Goal: Task Accomplishment & Management: Manage account settings

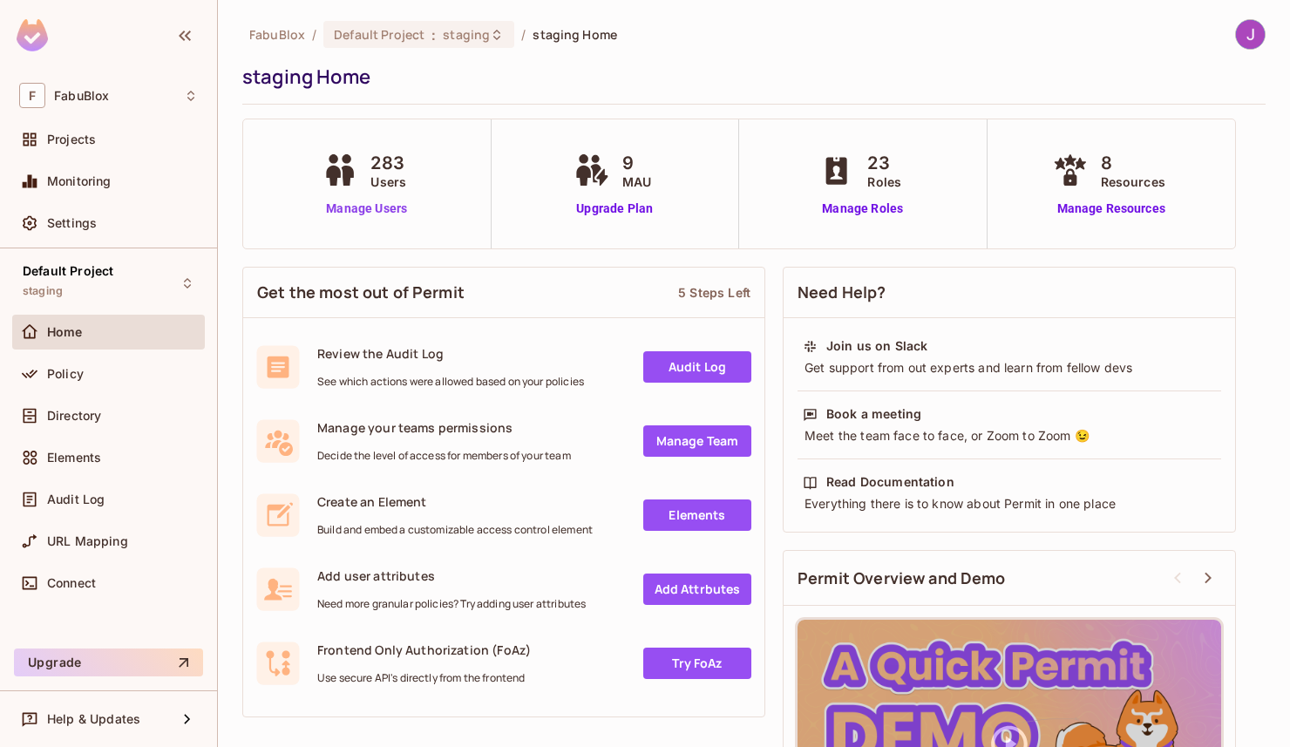
click at [361, 209] on link "Manage Users" at bounding box center [366, 209] width 97 height 18
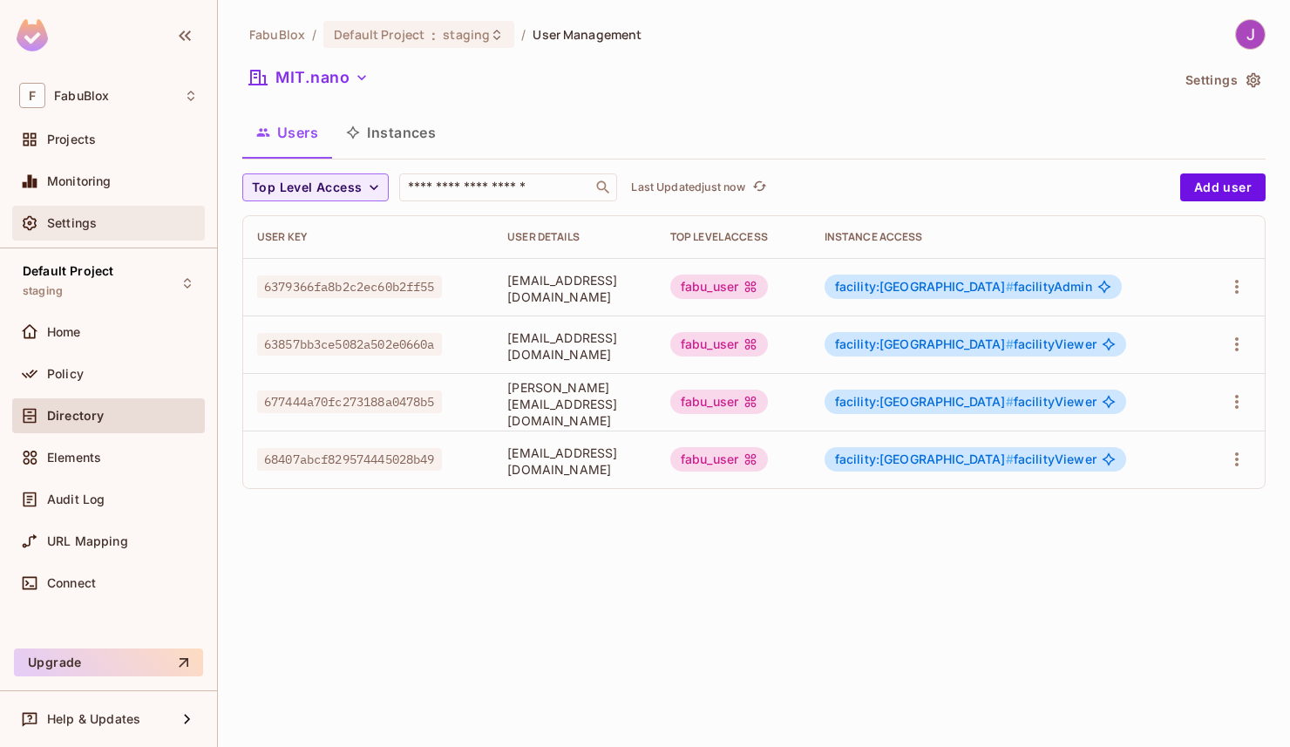
click at [74, 229] on span "Settings" at bounding box center [72, 223] width 50 height 14
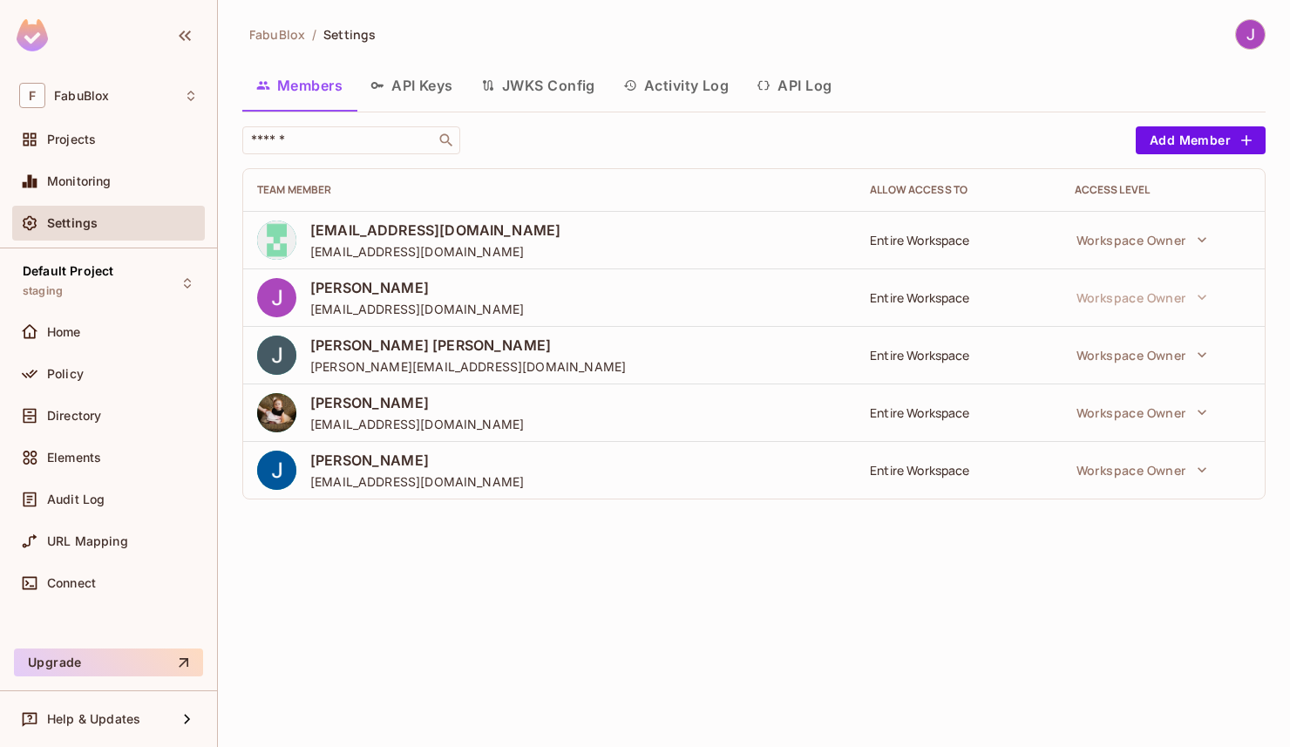
click at [434, 81] on button "API Keys" at bounding box center [411, 86] width 111 height 44
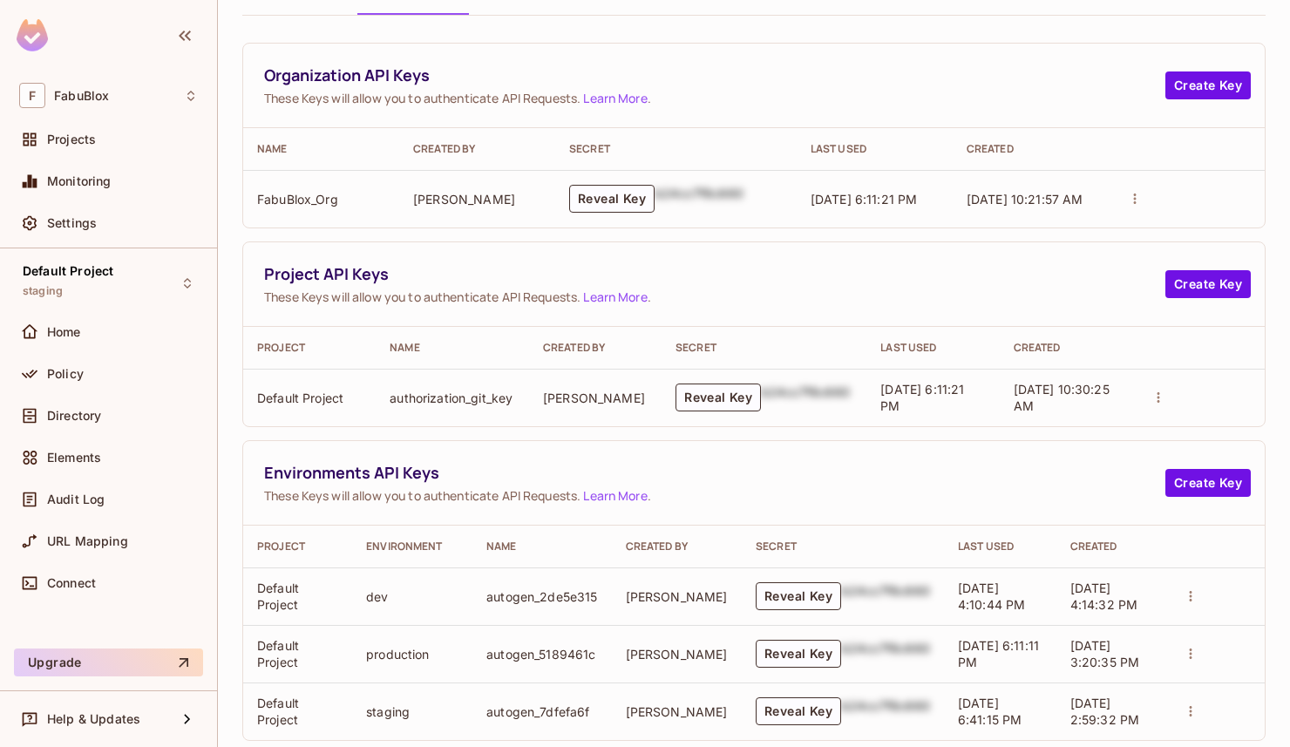
scroll to position [129, 0]
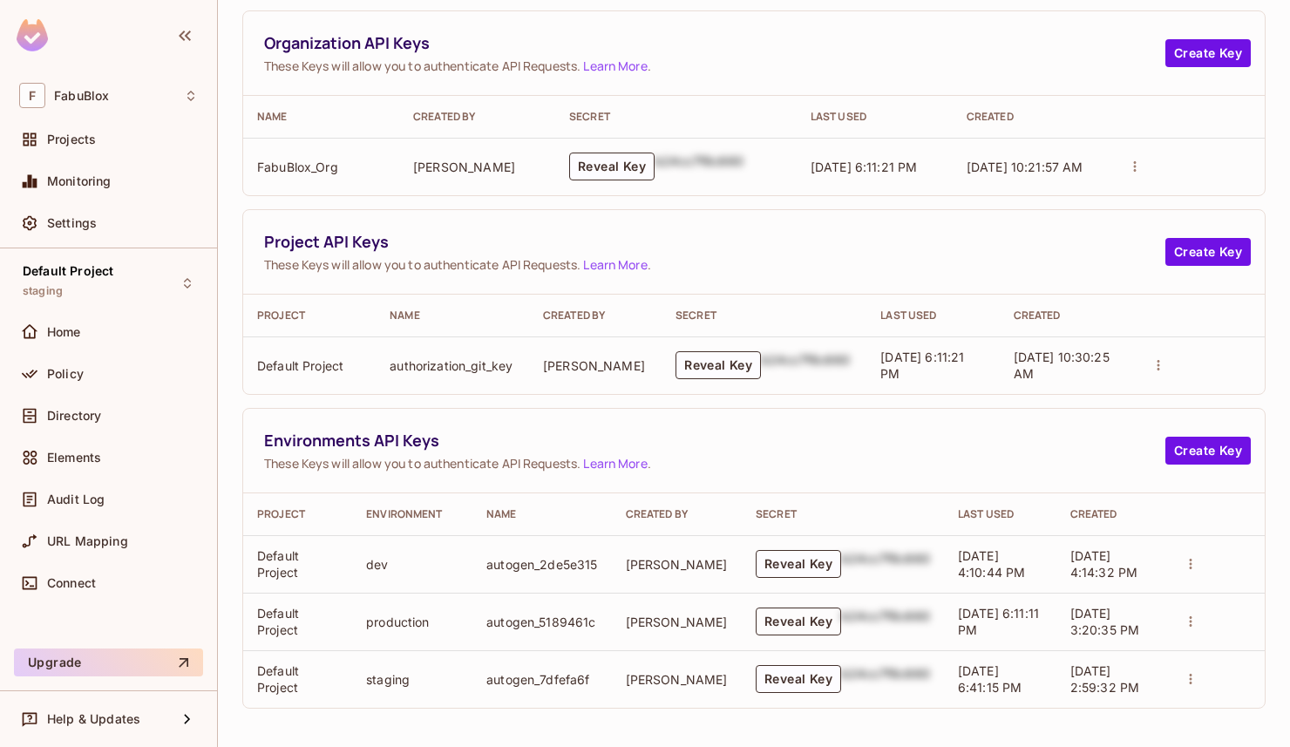
click at [764, 616] on button "Reveal Key" at bounding box center [798, 621] width 85 height 28
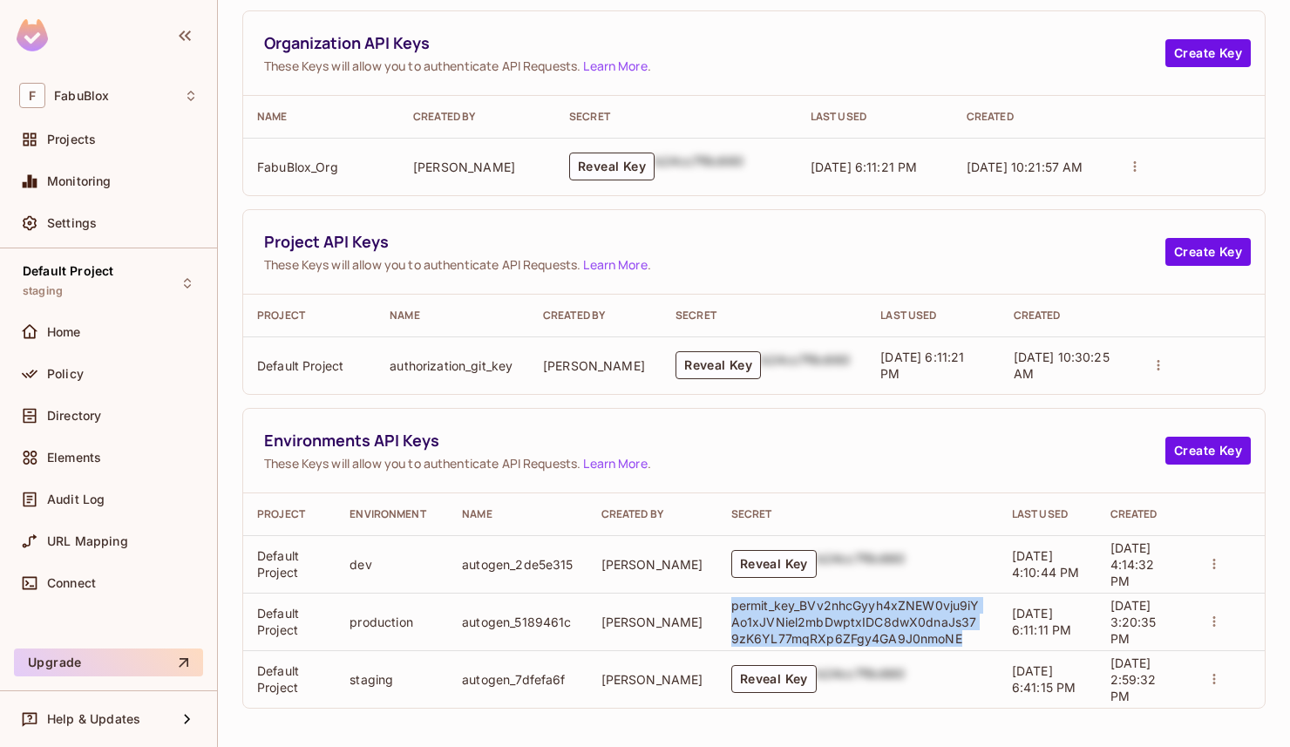
drag, startPoint x: 705, startPoint y: 606, endPoint x: 943, endPoint y: 636, distance: 239.8
click at [943, 636] on p "permit_key_BVv2nhcGyyh4xZNEW0vju9iYAo1xJVNiel2mbDwptxIDC8dwX0dnaJs379zK6YL77mqR…" at bounding box center [857, 622] width 253 height 50
copy p "permit_key_BVv2nhcGyyh4xZNEW0vju9iYAo1xJVNiel2mbDwptxIDC8dwX0dnaJs379zK6YL77mqR…"
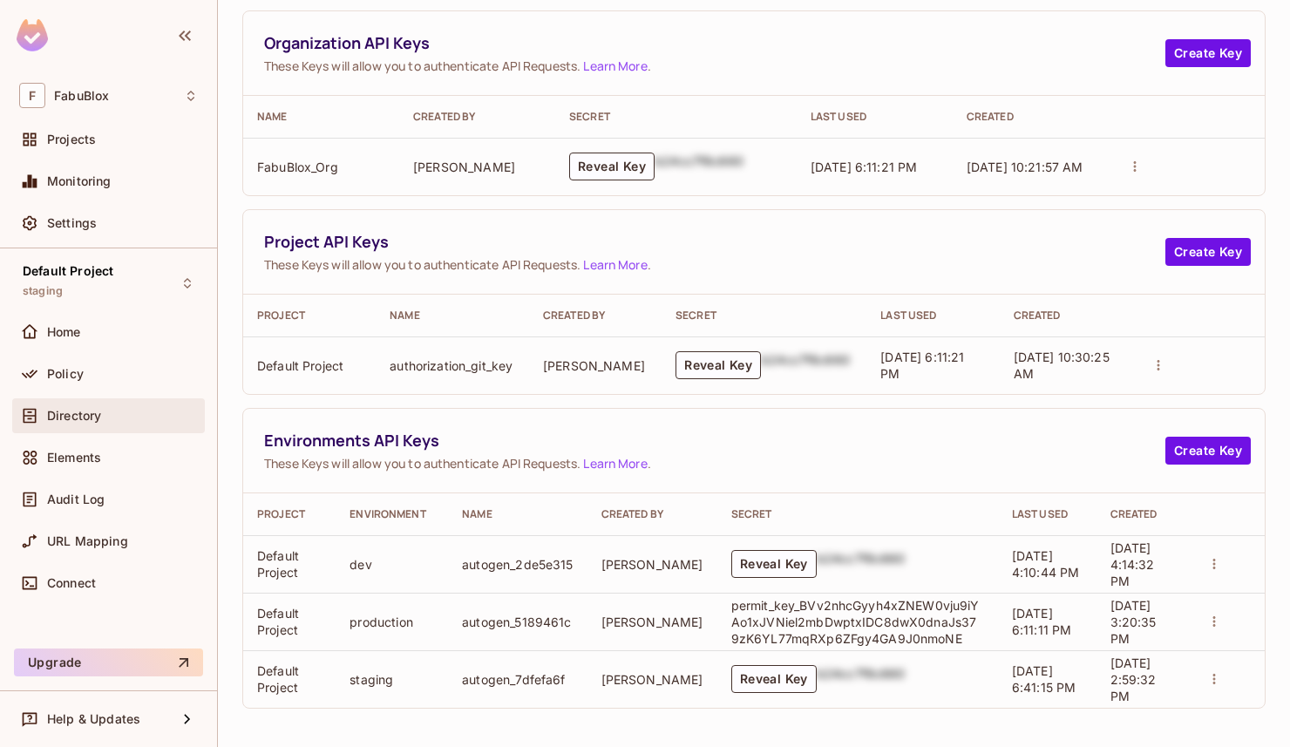
click at [62, 416] on span "Directory" at bounding box center [74, 416] width 54 height 14
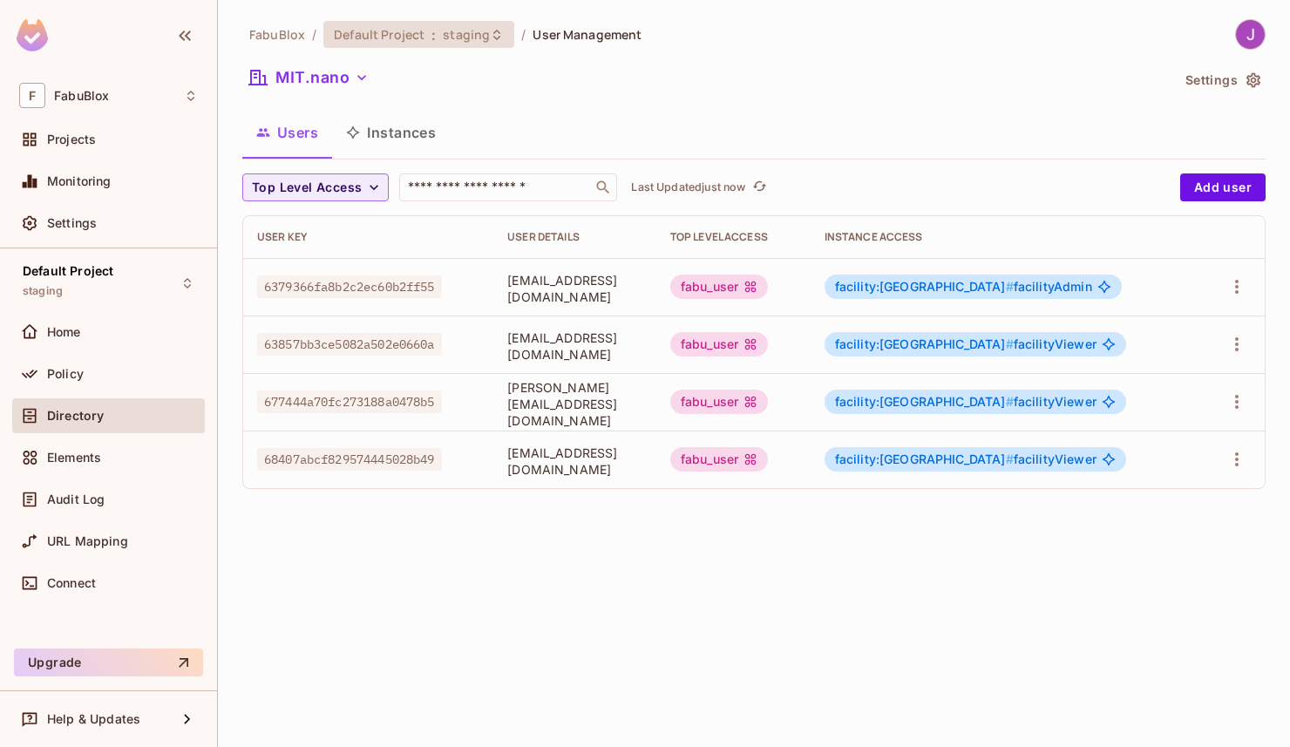
click at [413, 32] on span "Default Project" at bounding box center [379, 34] width 91 height 17
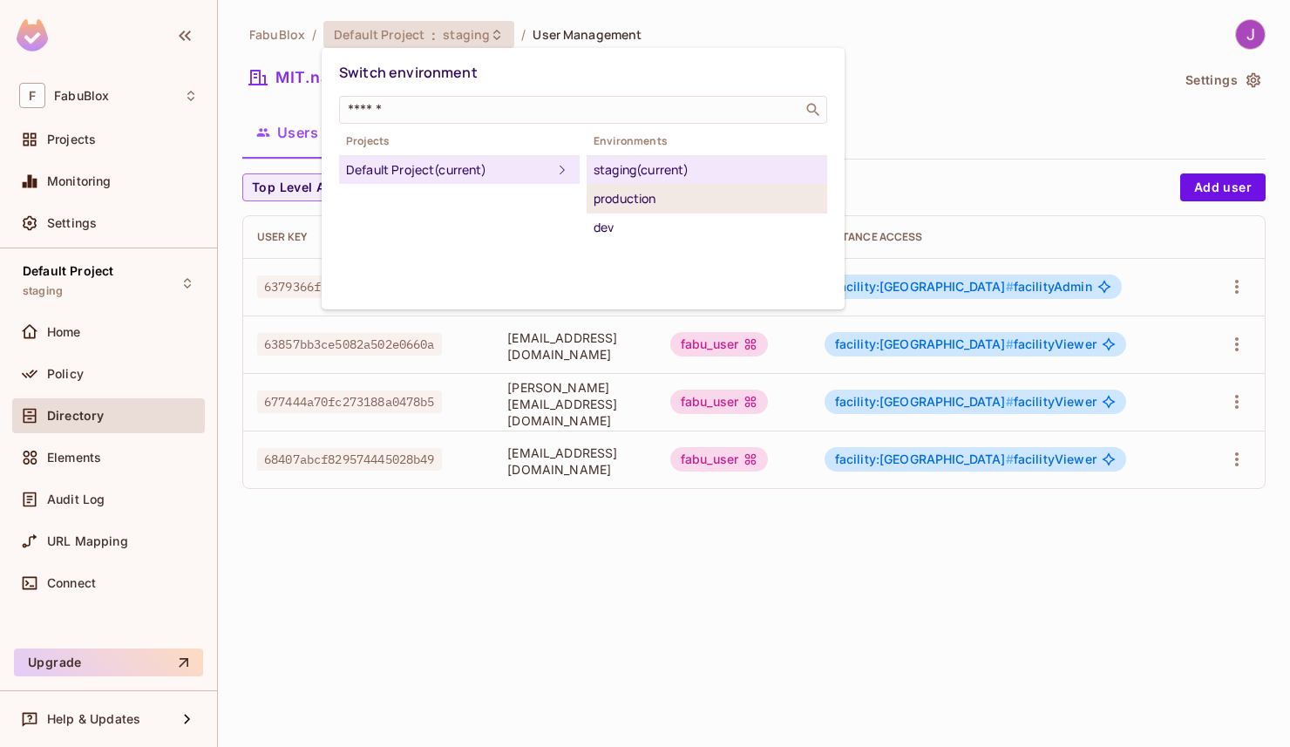
click at [649, 197] on div "production" at bounding box center [706, 198] width 227 height 21
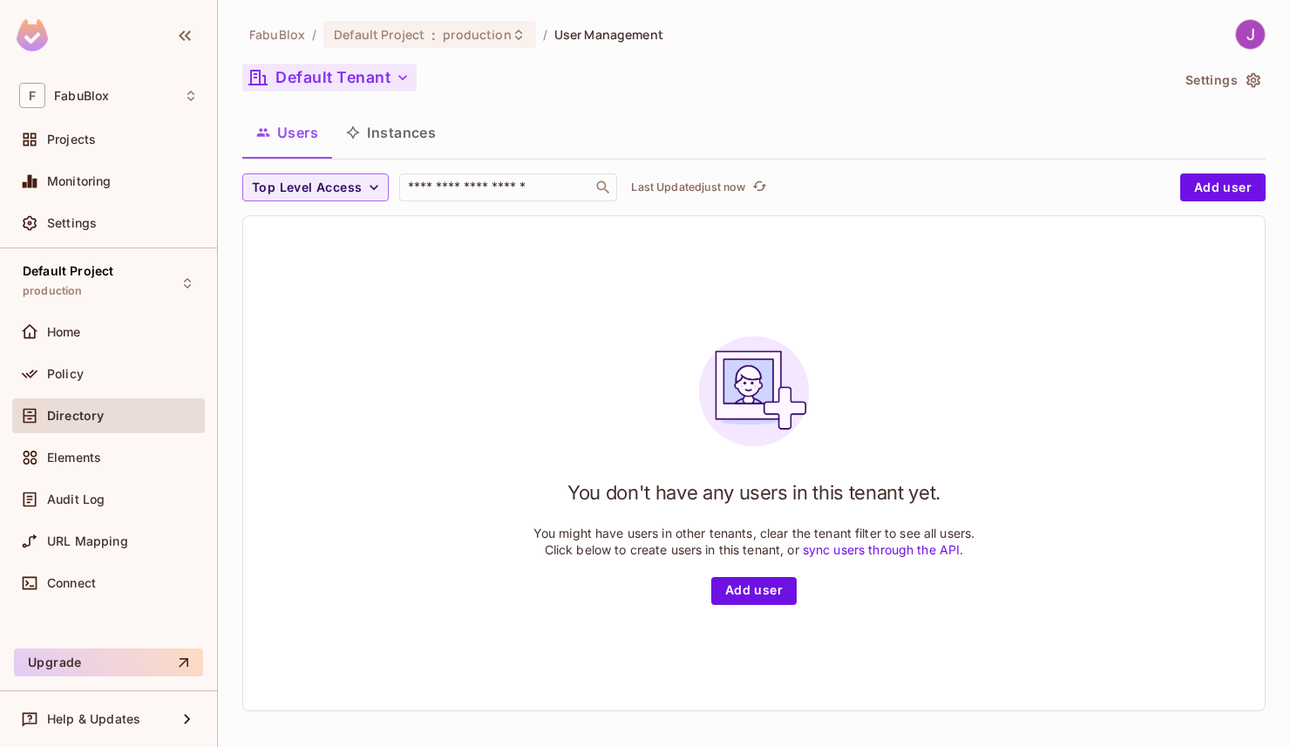
click at [329, 75] on button "Default Tenant" at bounding box center [329, 78] width 174 height 28
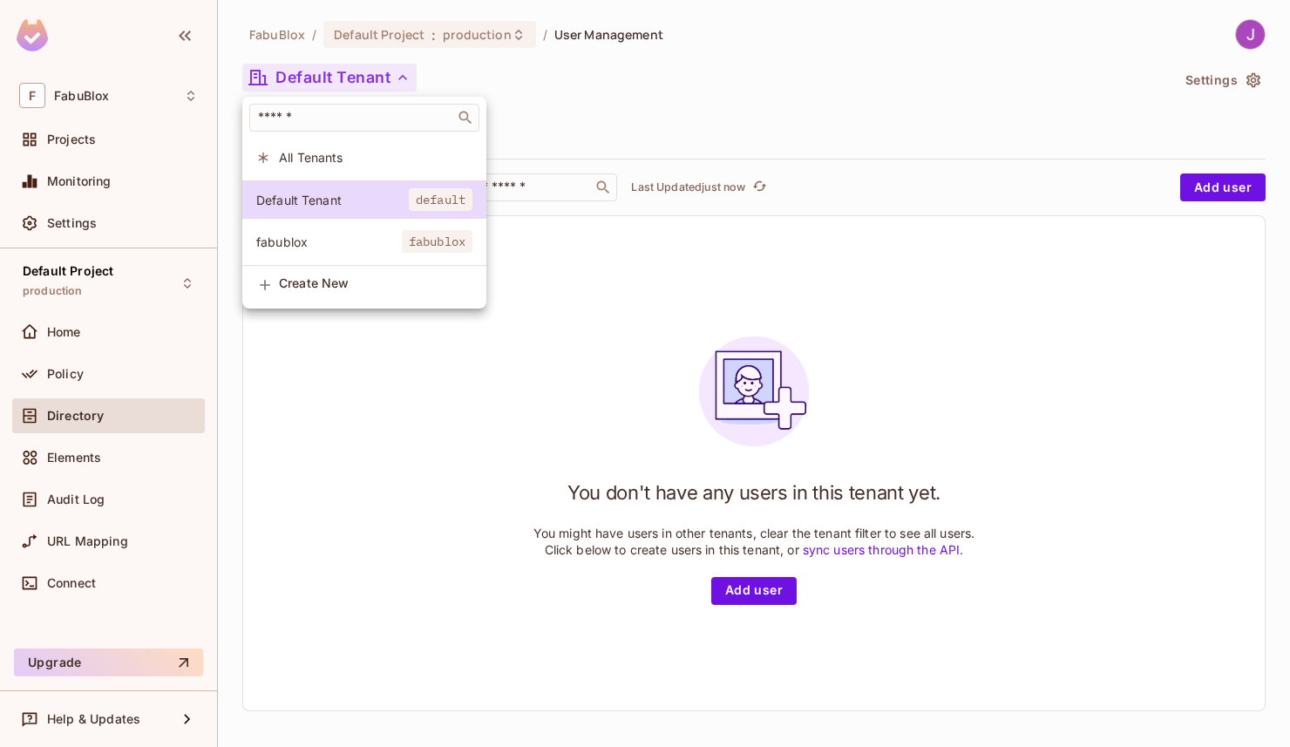
click at [325, 245] on span "fabublox" at bounding box center [329, 242] width 146 height 17
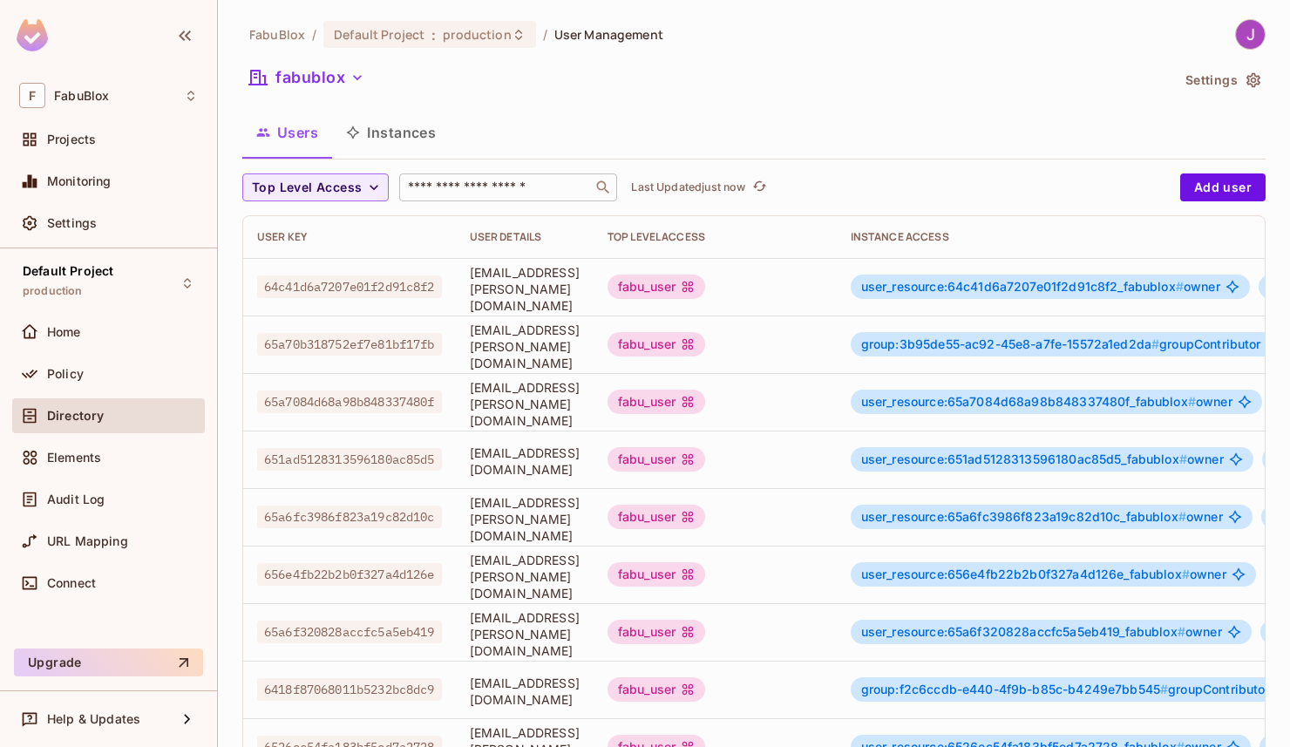
click at [491, 190] on input "text" at bounding box center [495, 187] width 183 height 17
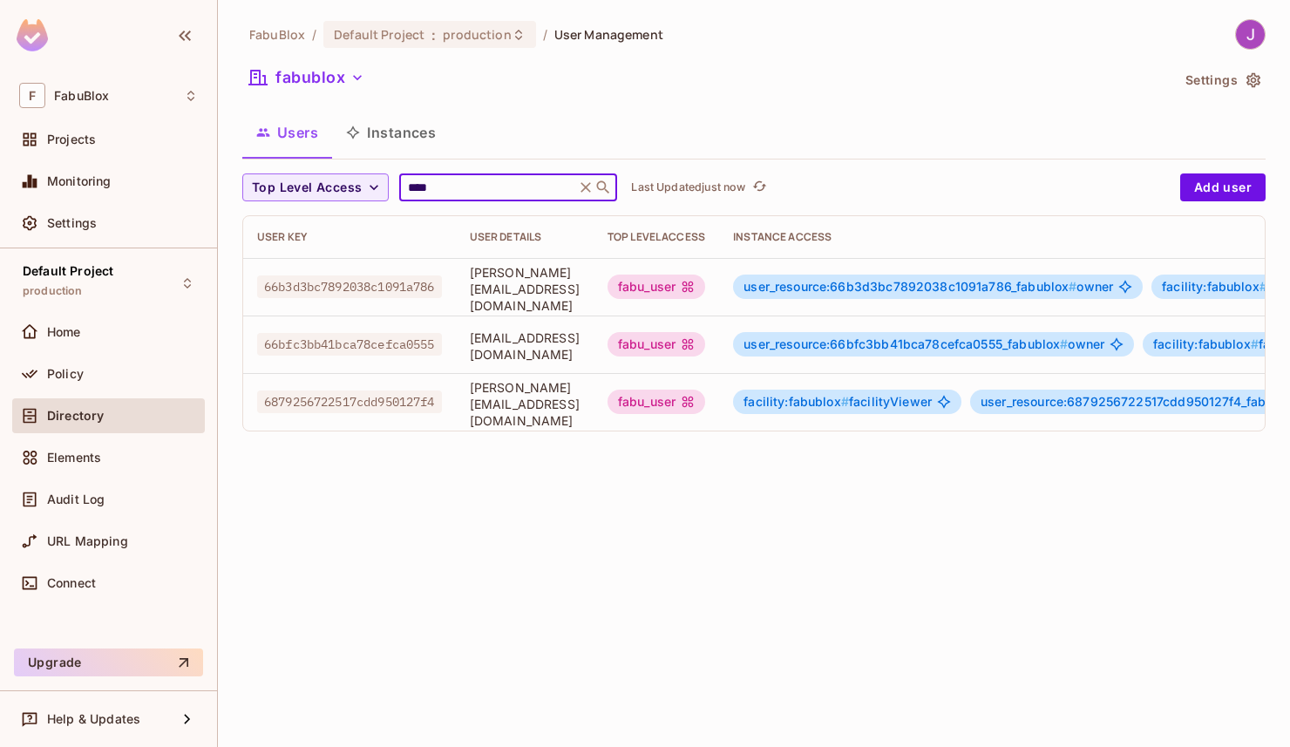
type input "****"
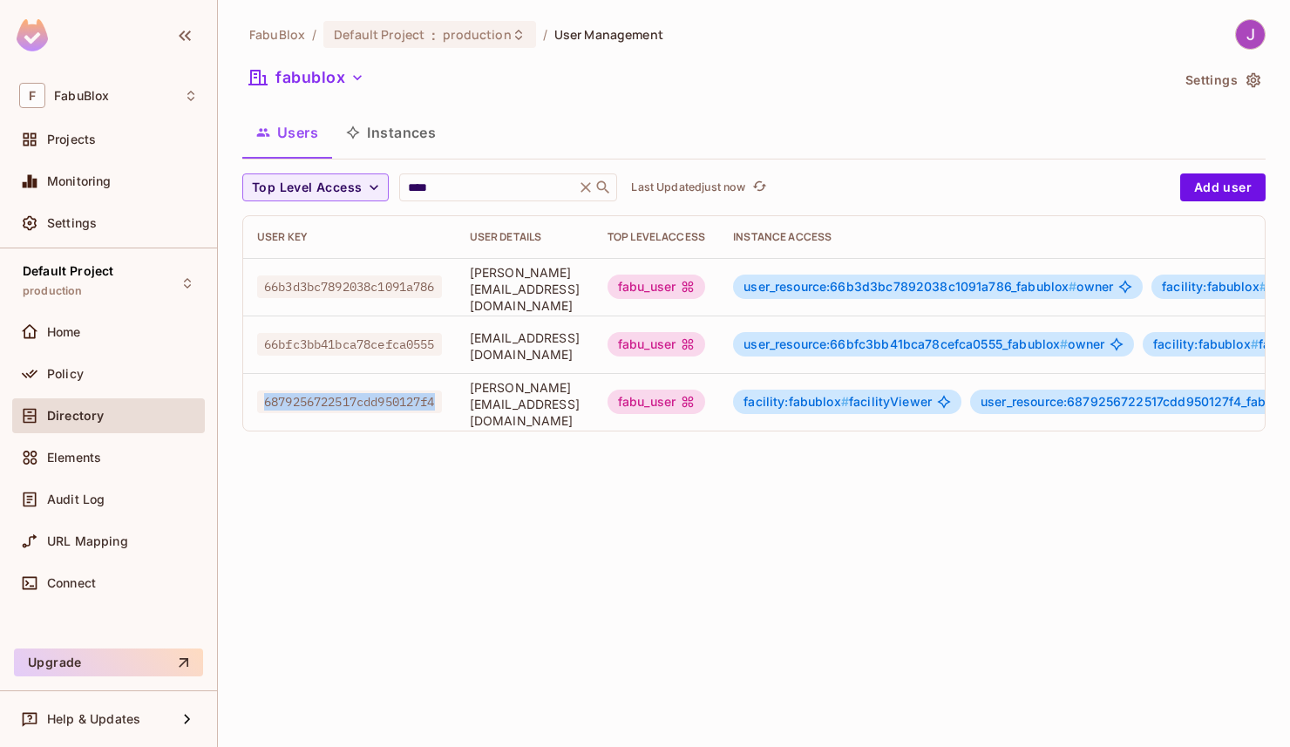
drag, startPoint x: 266, startPoint y: 403, endPoint x: 443, endPoint y: 405, distance: 176.9
click at [442, 405] on span "6879256722517cdd950127f4" at bounding box center [349, 401] width 185 height 23
copy span "6879256722517cdd950127f4"
